Goal: Navigation & Orientation: Go to known website

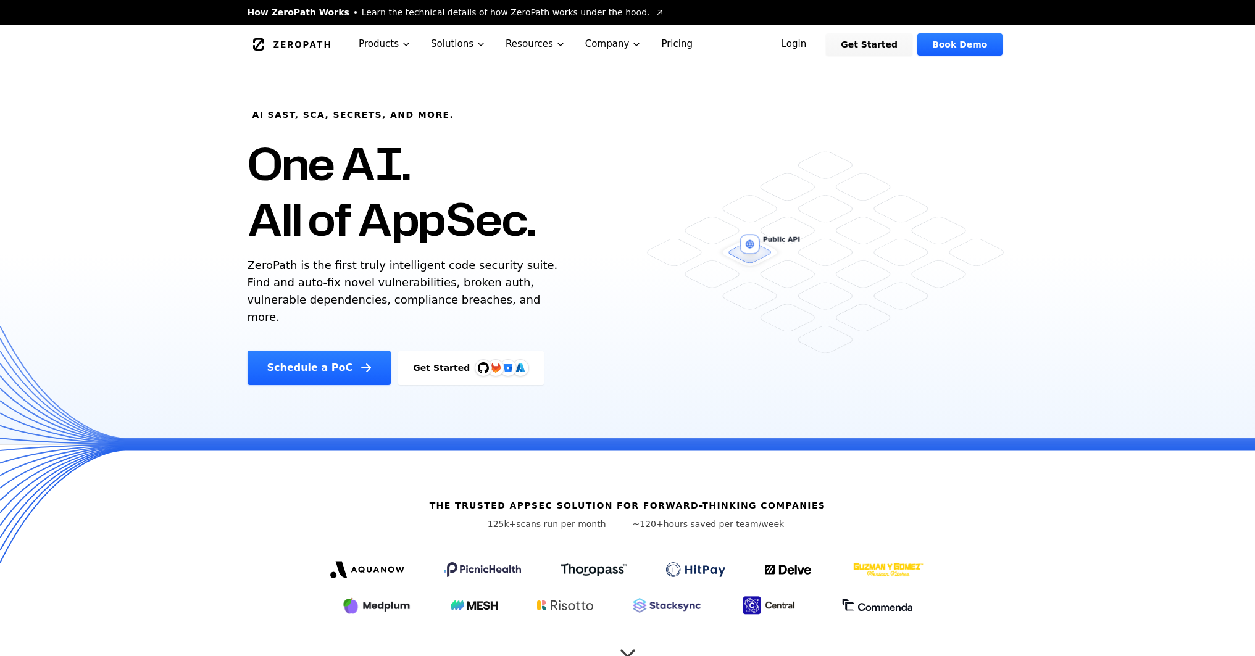
scroll to position [390, 0]
